Goal: Browse casually: Explore the website without a specific task or goal

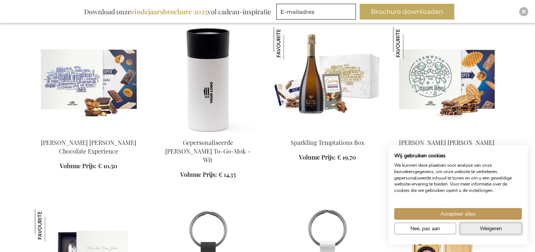
click at [496, 231] on span "Weigeren" at bounding box center [491, 228] width 22 height 8
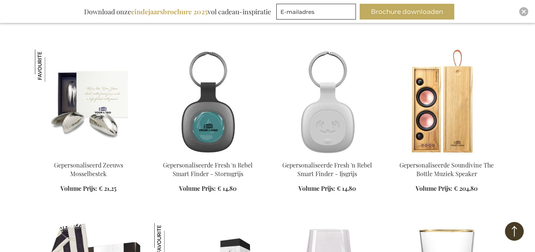
scroll to position [597, 0]
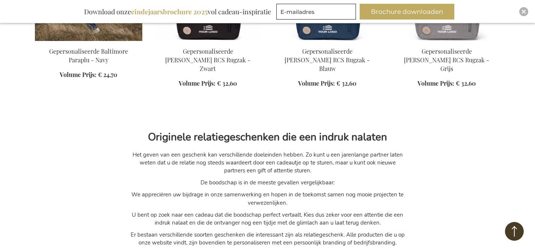
scroll to position [5955, 0]
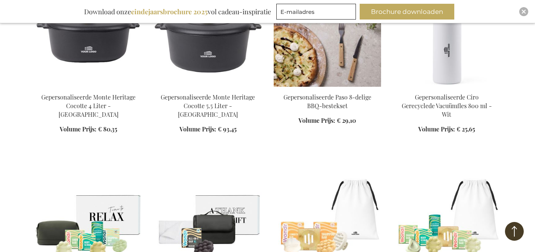
scroll to position [6969, 0]
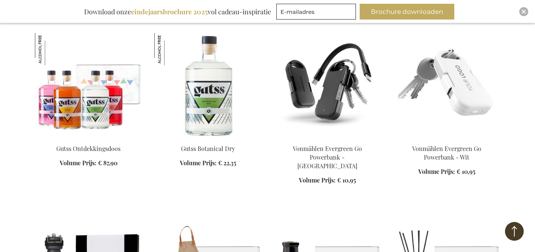
scroll to position [7390, 0]
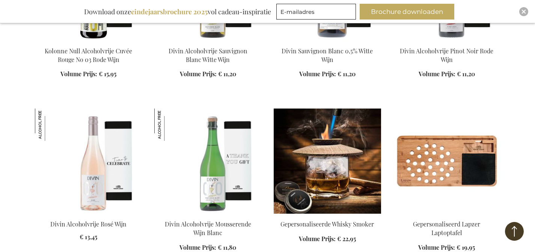
scroll to position [8567, 0]
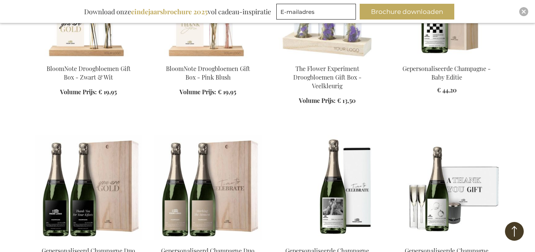
scroll to position [10481, 0]
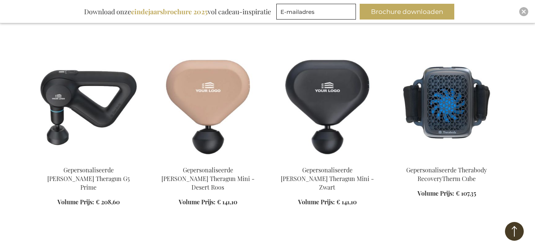
scroll to position [14011, 0]
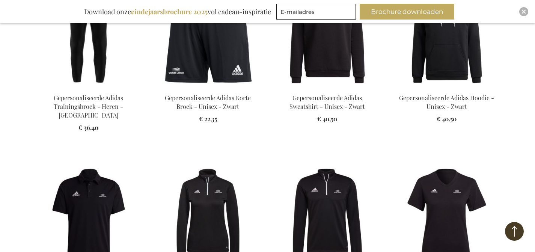
scroll to position [15587, 0]
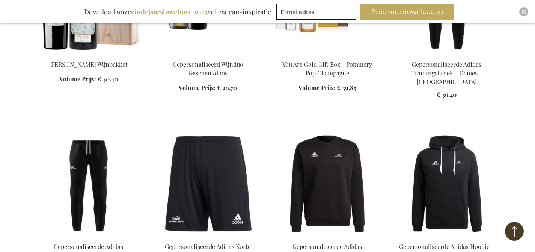
scroll to position [15304, 0]
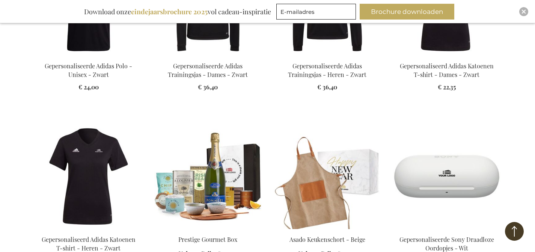
scroll to position [15743, 0]
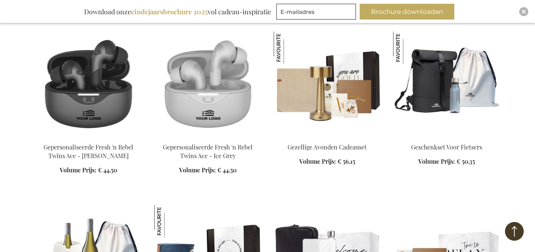
scroll to position [16869, 0]
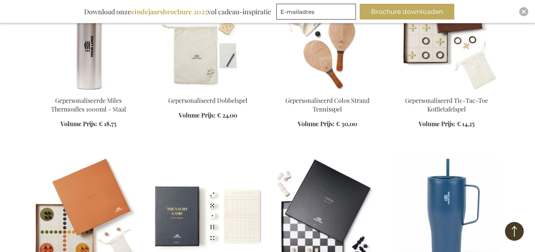
scroll to position [22790, 0]
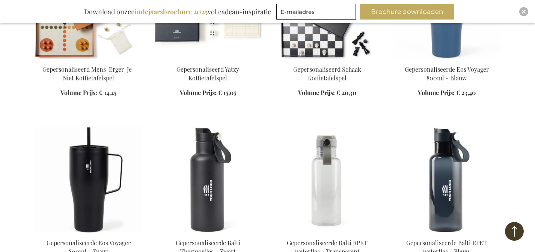
scroll to position [22939, 0]
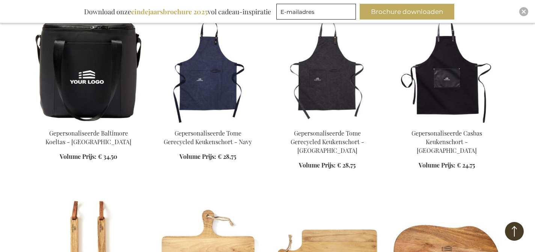
scroll to position [24535, 0]
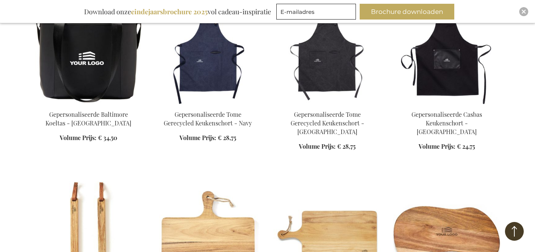
scroll to position [24533, 0]
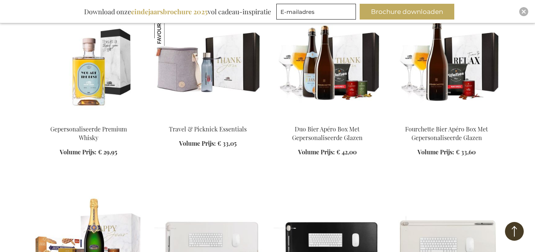
scroll to position [28636, 0]
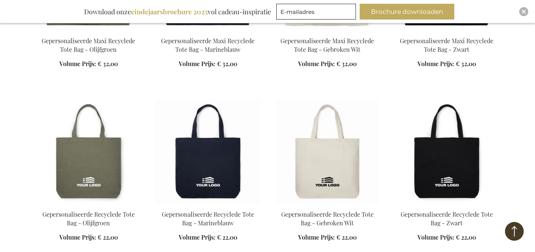
scroll to position [29447, 0]
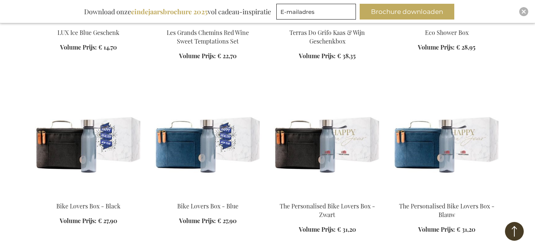
scroll to position [31516, 0]
